Goal: Find specific fact: Find specific fact

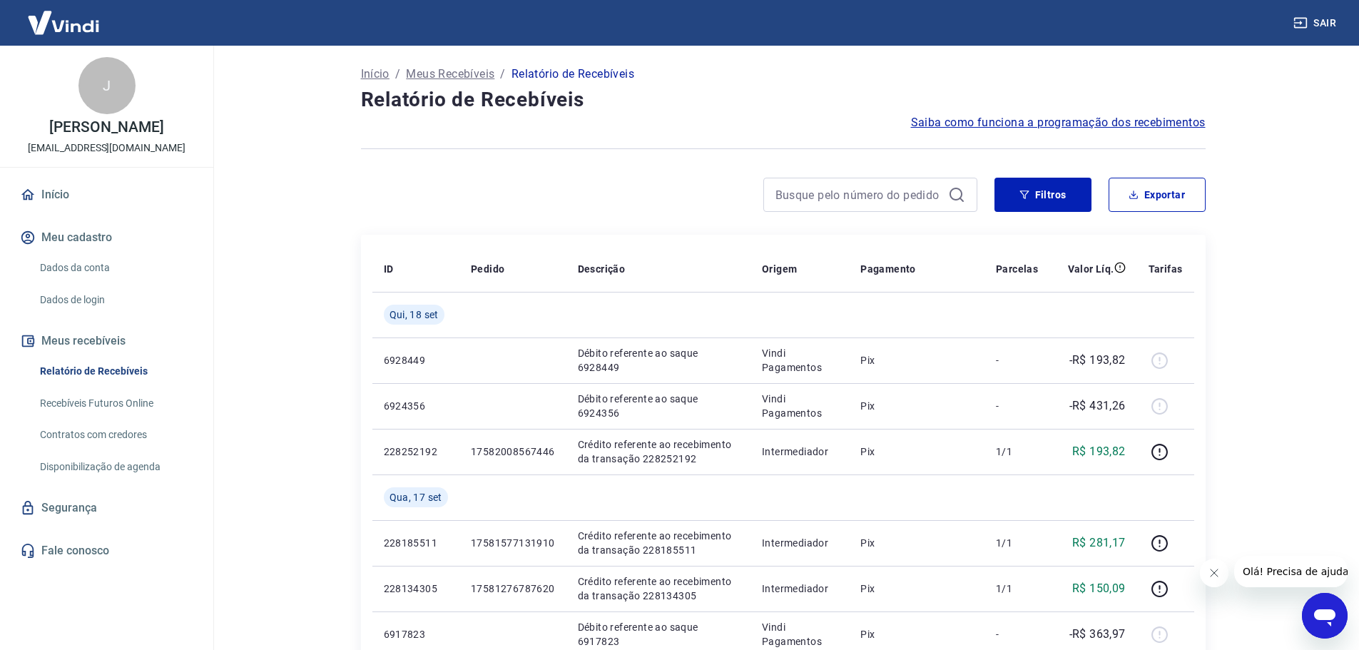
drag, startPoint x: 1215, startPoint y: 572, endPoint x: 2364, endPoint y: 1128, distance: 1276.6
click at [1215, 572] on icon "Fechar mensagem da empresa" at bounding box center [1213, 572] width 11 height 11
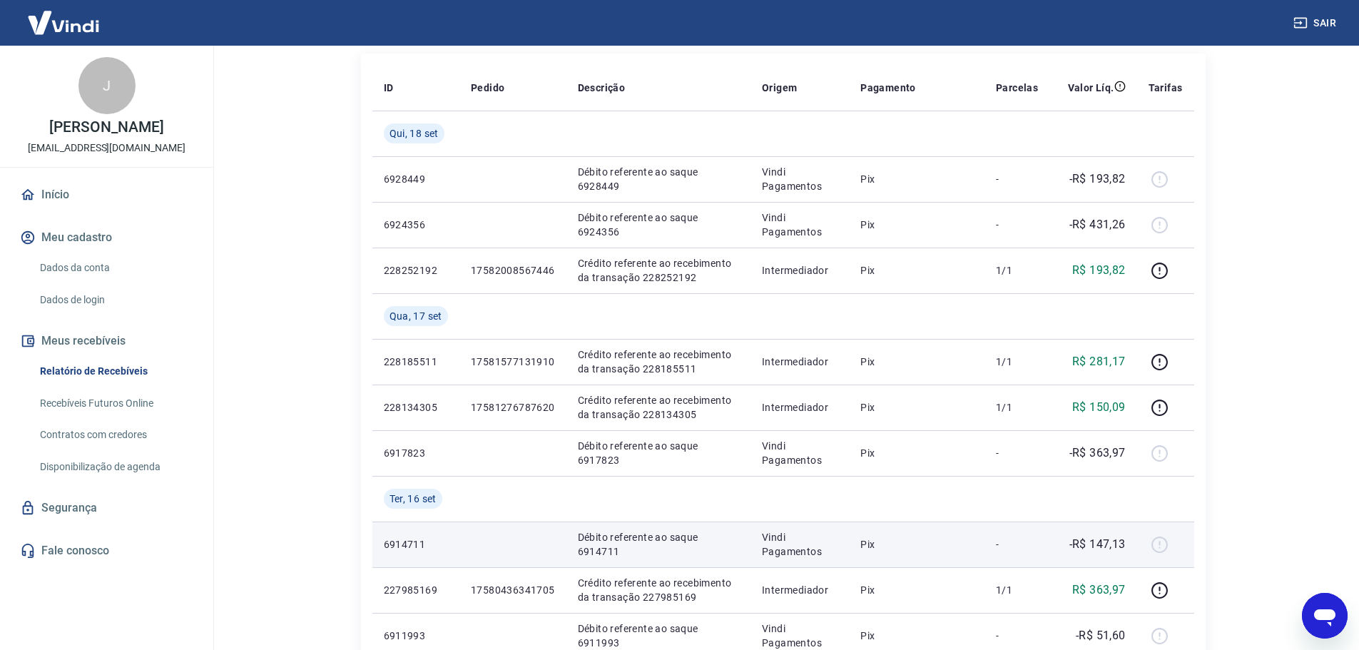
scroll to position [214, 0]
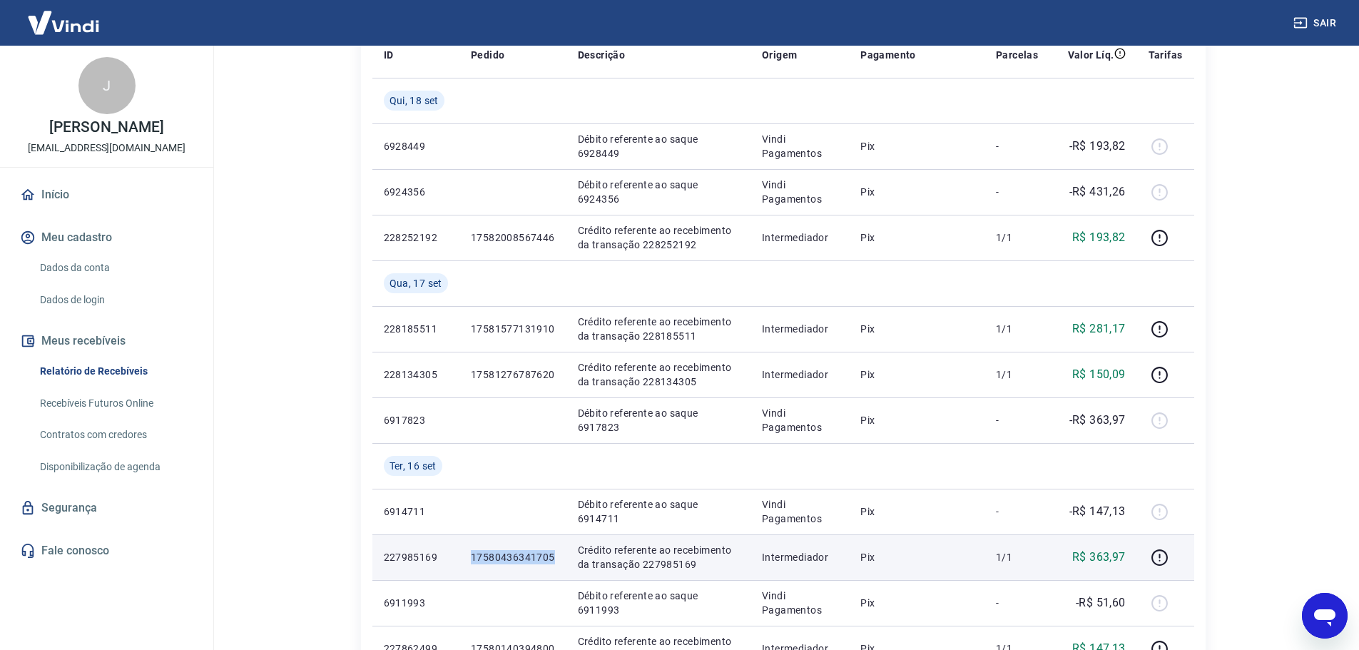
drag, startPoint x: 561, startPoint y: 551, endPoint x: 471, endPoint y: 554, distance: 90.0
click at [471, 554] on td "17580436341705" at bounding box center [512, 557] width 107 height 46
copy p "17580436341705"
